Goal: Transaction & Acquisition: Purchase product/service

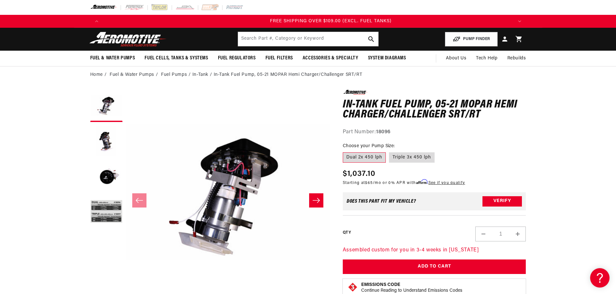
scroll to position [0, 1230]
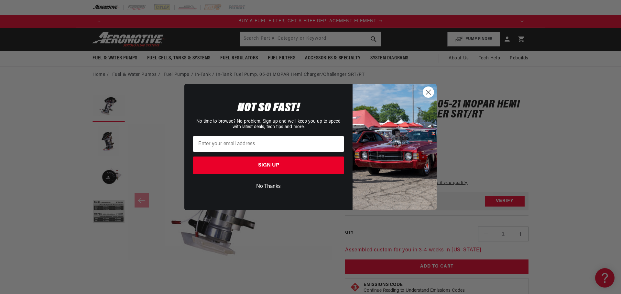
drag, startPoint x: 429, startPoint y: 91, endPoint x: 411, endPoint y: 78, distance: 22.9
click at [429, 91] on icon "Close dialog" at bounding box center [428, 92] width 5 height 5
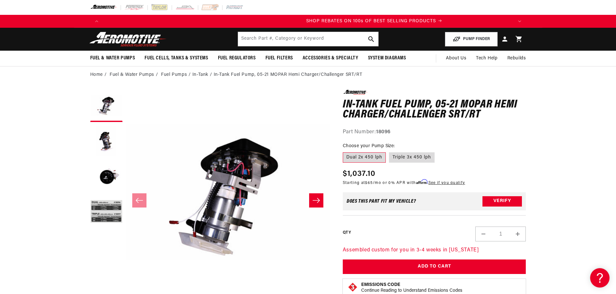
click at [410, 150] on fieldset "Choose your Pump Size: Dual 2x 450 lph Triple 3x 450 lph" at bounding box center [434, 153] width 183 height 21
click at [410, 155] on label "Triple 3x 450 lph" at bounding box center [412, 158] width 46 height 10
click at [389, 152] on input "Triple 3x 450 lph" at bounding box center [389, 151] width 0 height 0
radio input "true"
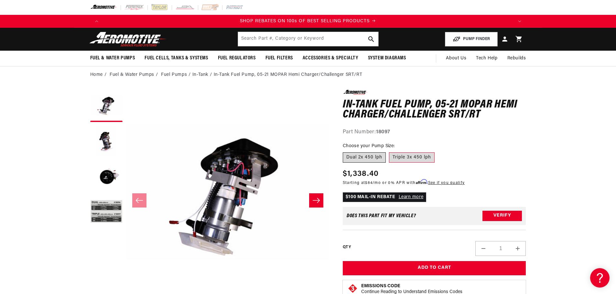
click at [374, 155] on label "Dual 2x 450 lph" at bounding box center [364, 158] width 43 height 10
click at [345, 152] on input "Dual 2x 450 lph" at bounding box center [344, 151] width 0 height 0
radio input "true"
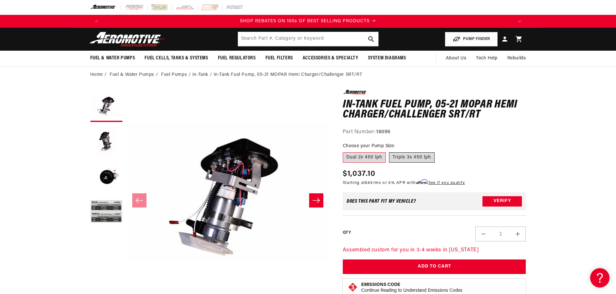
click at [400, 155] on label "Triple 3x 450 lph" at bounding box center [412, 158] width 46 height 10
click at [389, 152] on input "Triple 3x 450 lph" at bounding box center [389, 151] width 0 height 0
radio input "true"
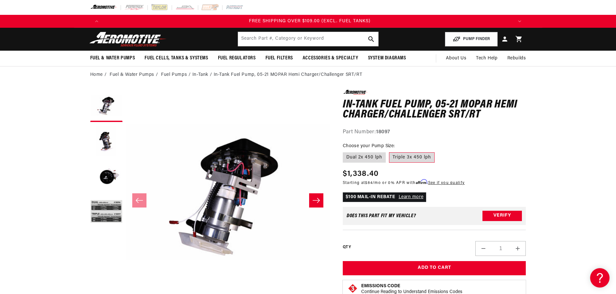
scroll to position [0, 1230]
click at [371, 157] on label "Dual 2x 450 lph" at bounding box center [364, 158] width 43 height 10
click at [345, 152] on input "Dual 2x 450 lph" at bounding box center [344, 151] width 0 height 0
radio input "true"
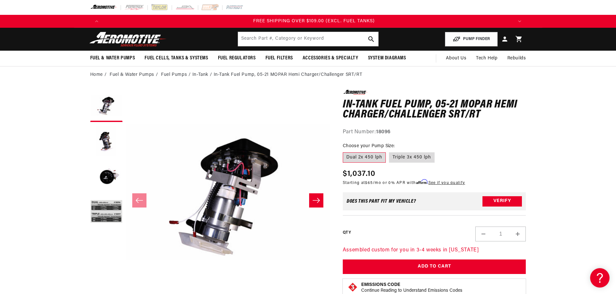
scroll to position [0, 1230]
